Goal: Check status: Check status

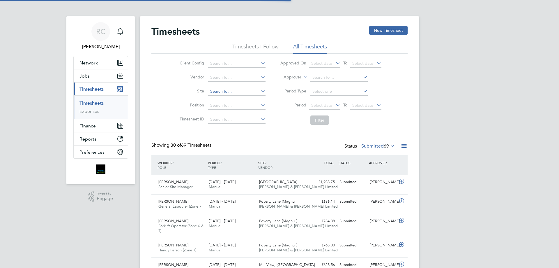
click at [234, 89] on input at bounding box center [236, 91] width 57 height 8
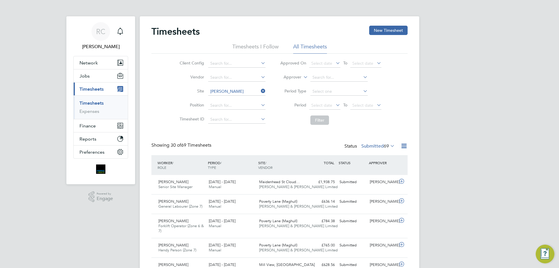
click at [225, 97] on li "[PERSON_NAME][GEOGRAPHIC_DATA]" at bounding box center [248, 99] width 80 height 8
type input "[GEOGRAPHIC_DATA]"
click at [324, 105] on span "Select date" at bounding box center [321, 105] width 21 height 5
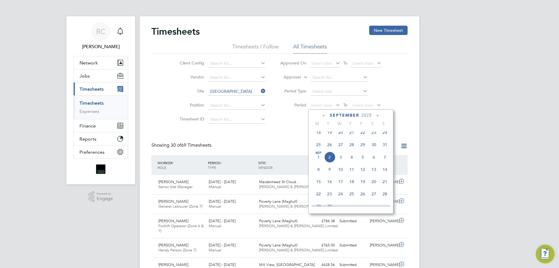
click at [320, 149] on span "25" at bounding box center [318, 144] width 11 height 11
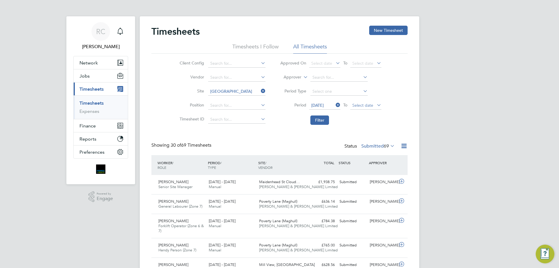
click at [351, 104] on span "Select date" at bounding box center [365, 106] width 31 height 8
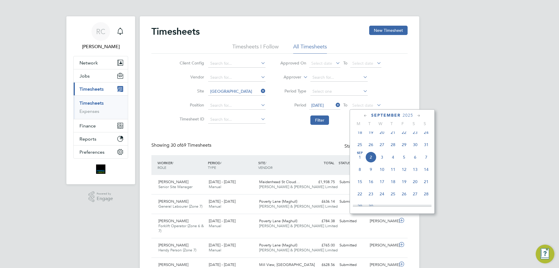
click at [429, 148] on span "31" at bounding box center [426, 144] width 11 height 11
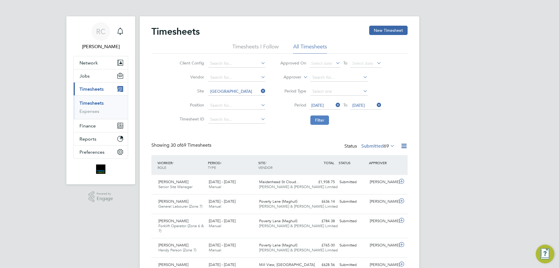
click at [318, 120] on button "Filter" at bounding box center [319, 119] width 19 height 9
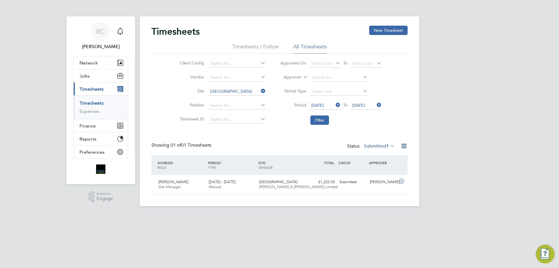
click at [310, 215] on html "RC [PERSON_NAME] Notifications Applications: Network Team Members Businesses Si…" at bounding box center [279, 107] width 559 height 215
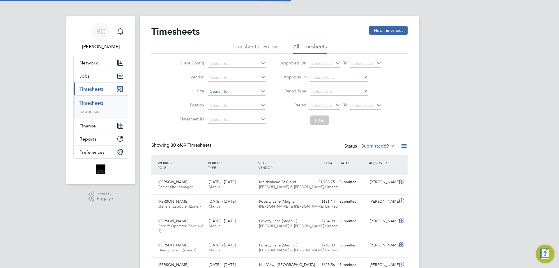
click at [235, 91] on input at bounding box center [236, 91] width 57 height 8
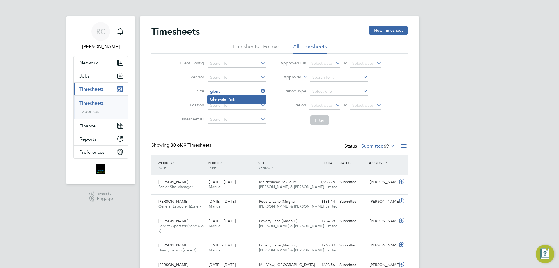
click at [241, 98] on li "Glenv ale Park" at bounding box center [237, 99] width 58 height 8
type input "[GEOGRAPHIC_DATA]"
click at [326, 106] on span "Select date" at bounding box center [321, 105] width 21 height 5
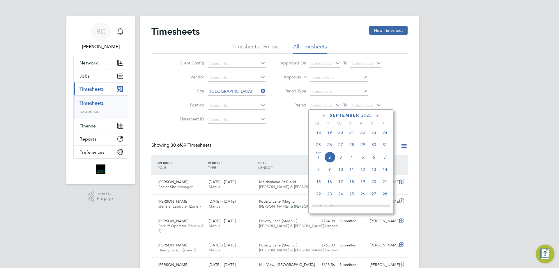
click at [319, 149] on span "25" at bounding box center [318, 144] width 11 height 11
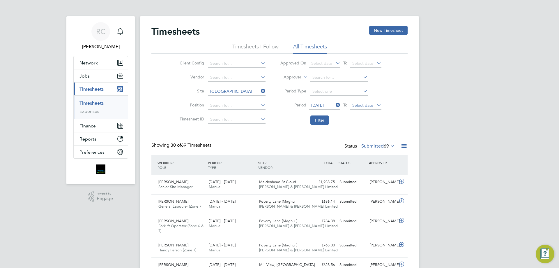
click at [356, 103] on span "Select date" at bounding box center [362, 105] width 21 height 5
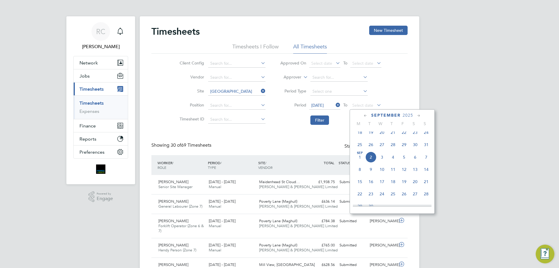
click at [424, 148] on span "31" at bounding box center [426, 144] width 11 height 11
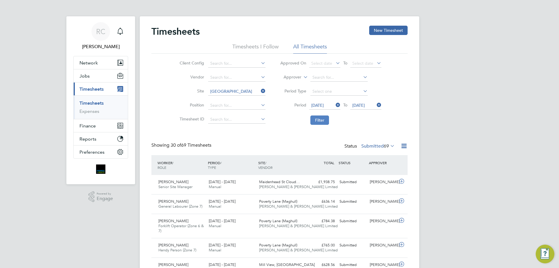
click at [319, 119] on button "Filter" at bounding box center [319, 119] width 19 height 9
